Goal: Find specific page/section: Find specific page/section

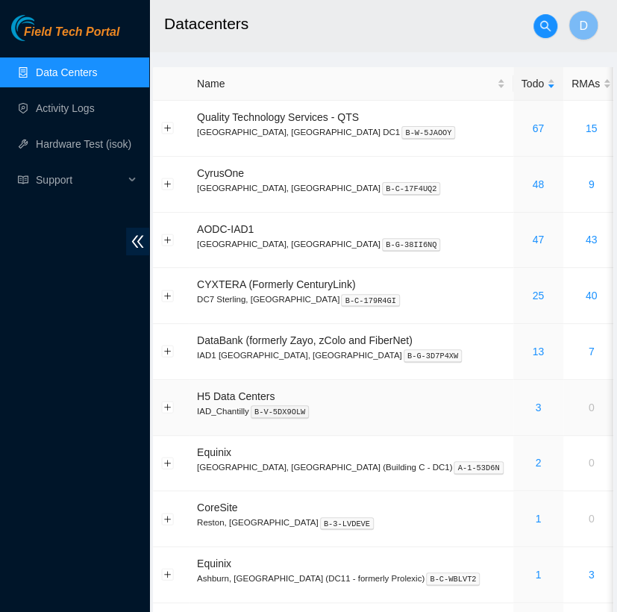
click at [521, 405] on div "3" at bounding box center [538, 407] width 34 height 16
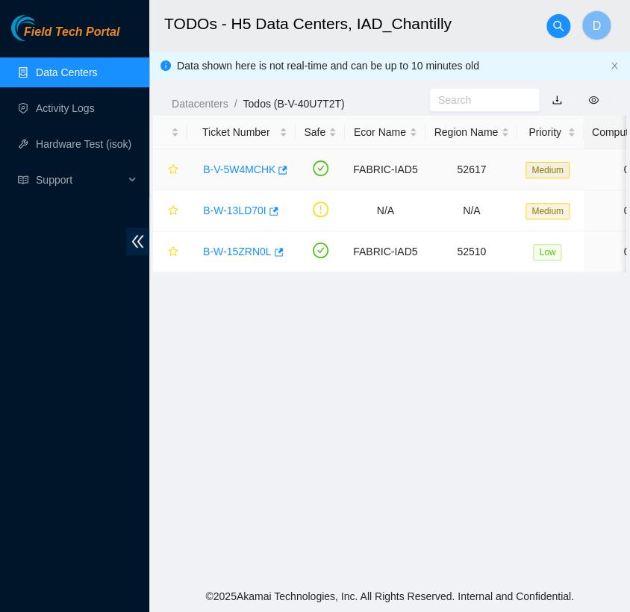
click at [243, 165] on link "B-V-5W4MCHK" at bounding box center [239, 169] width 72 height 12
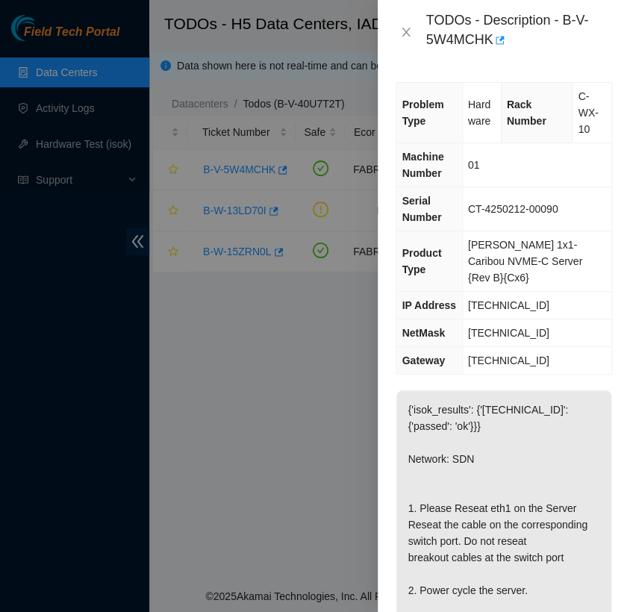
scroll to position [113, 0]
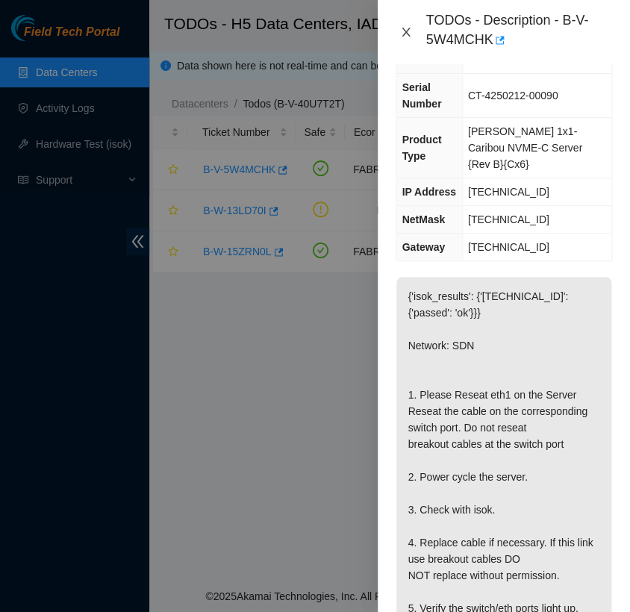
click at [406, 38] on button "Close" at bounding box center [405, 32] width 21 height 14
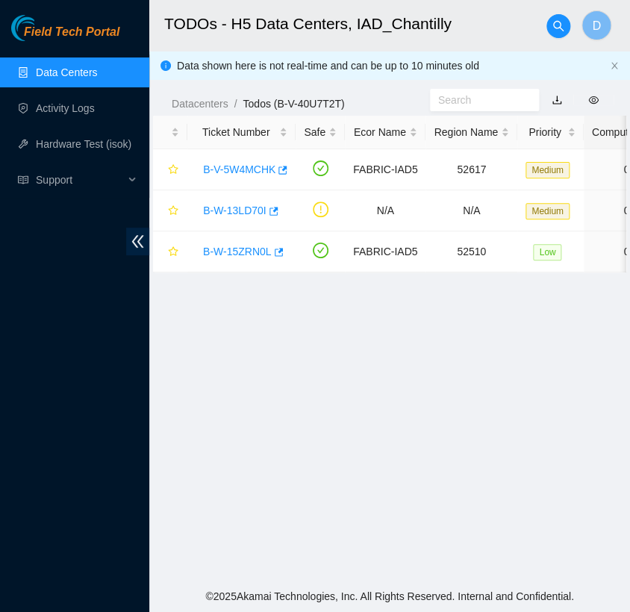
scroll to position [96, 0]
click at [242, 256] on link "B-W-15ZRN0L" at bounding box center [237, 251] width 69 height 12
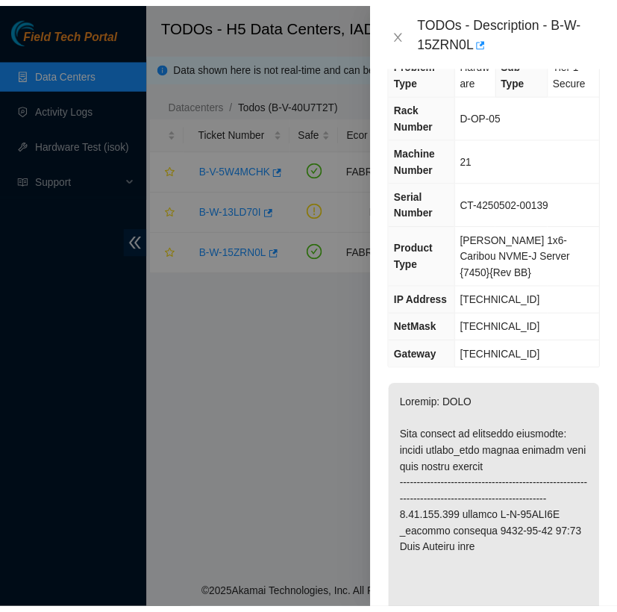
scroll to position [0, 0]
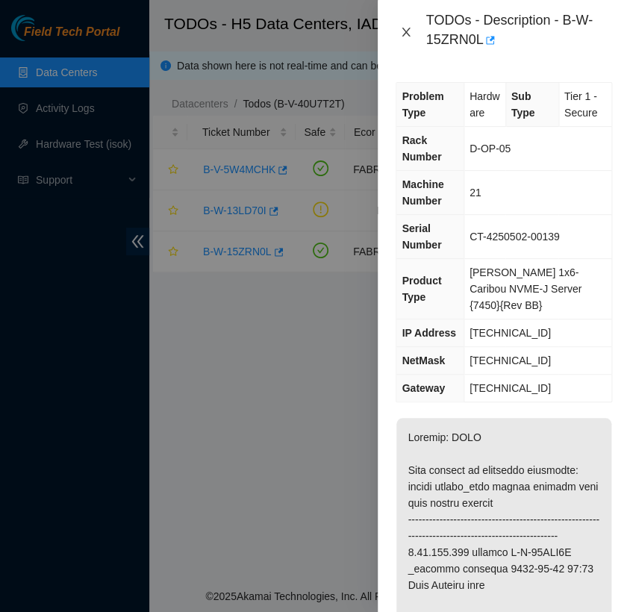
click at [407, 30] on icon "close" at bounding box center [406, 32] width 8 height 9
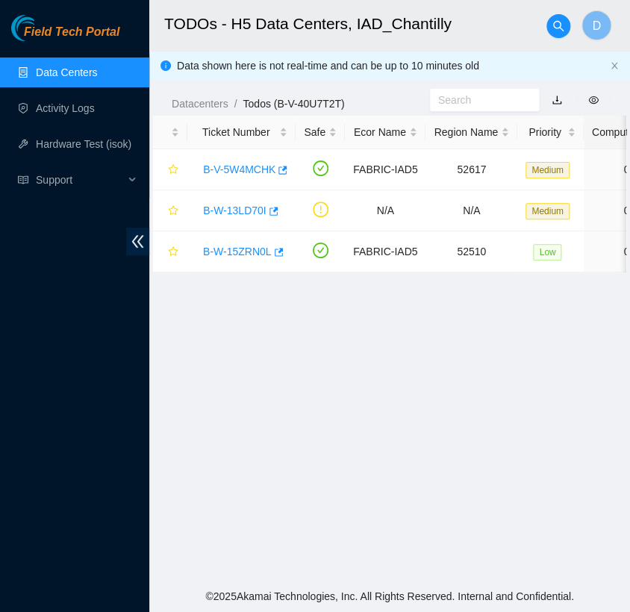
click at [97, 73] on link "Data Centers" at bounding box center [66, 72] width 61 height 12
